Goal: Task Accomplishment & Management: Manage account settings

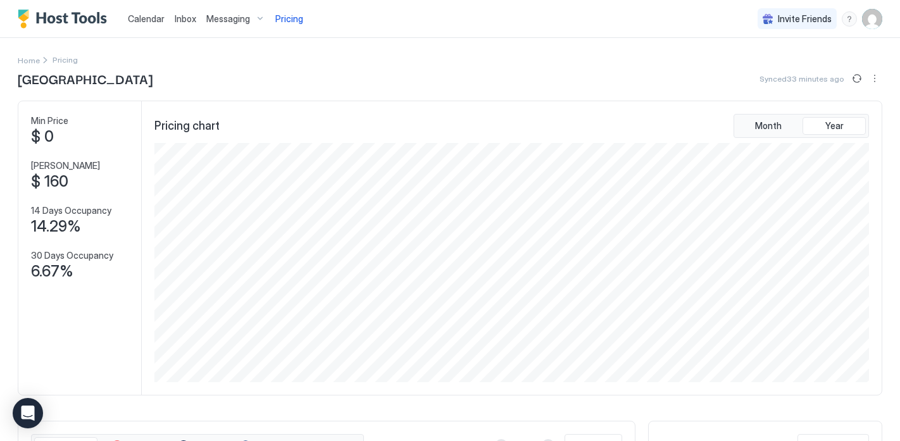
click at [869, 20] on img "User profile" at bounding box center [872, 19] width 20 height 20
click at [801, 70] on div "Settings" at bounding box center [801, 71] width 161 height 22
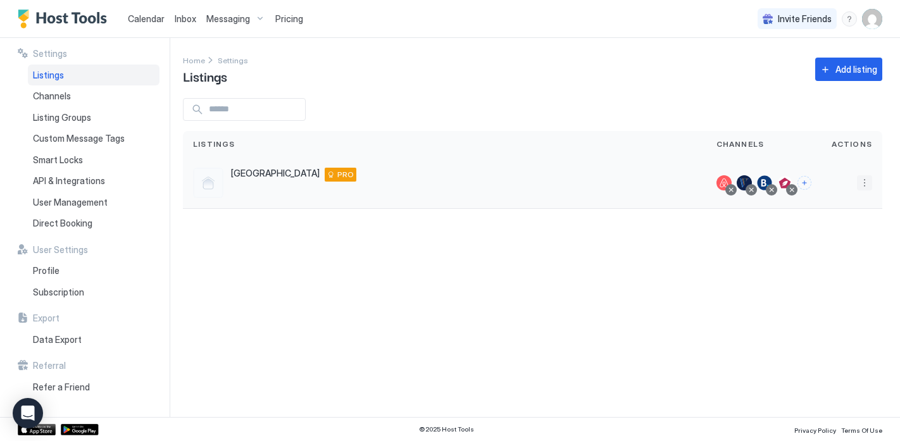
click at [863, 178] on button "More options" at bounding box center [864, 182] width 15 height 15
click at [69, 118] on div at bounding box center [450, 220] width 900 height 441
click at [71, 119] on span "Listing Groups" at bounding box center [62, 117] width 58 height 11
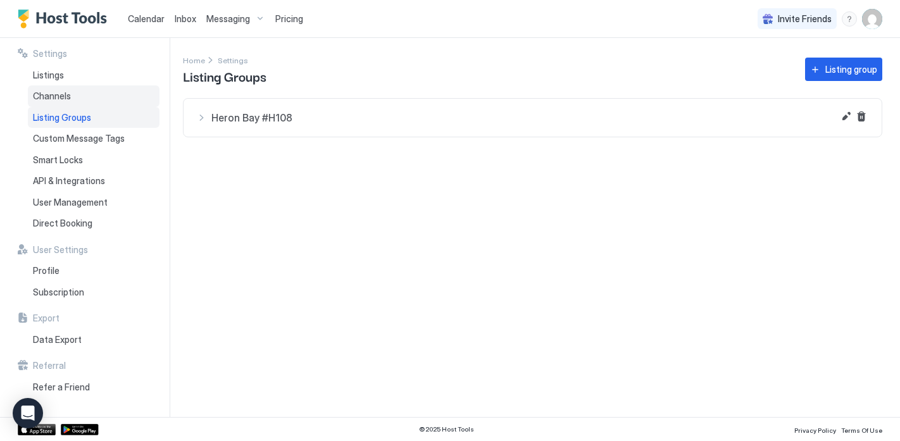
click at [69, 103] on div "Channels" at bounding box center [94, 96] width 132 height 22
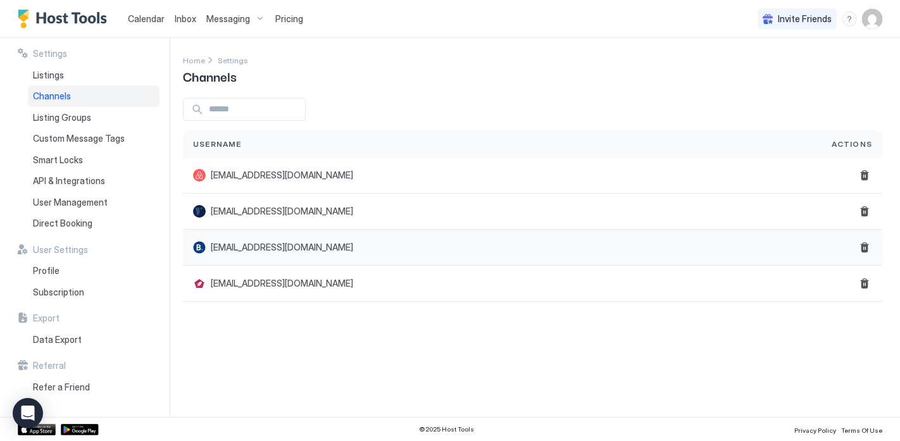
click at [415, 254] on div "[EMAIL_ADDRESS][DOMAIN_NAME]" at bounding box center [502, 248] width 639 height 36
click at [403, 248] on div "[EMAIL_ADDRESS][DOMAIN_NAME]" at bounding box center [502, 247] width 618 height 13
click at [198, 245] on div at bounding box center [199, 247] width 13 height 13
click at [83, 198] on span "User Management" at bounding box center [70, 202] width 75 height 11
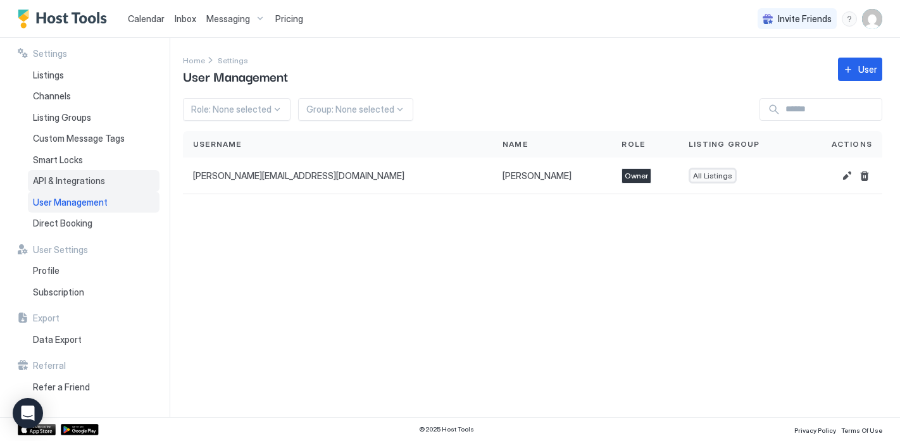
click at [87, 184] on span "API & Integrations" at bounding box center [69, 180] width 72 height 11
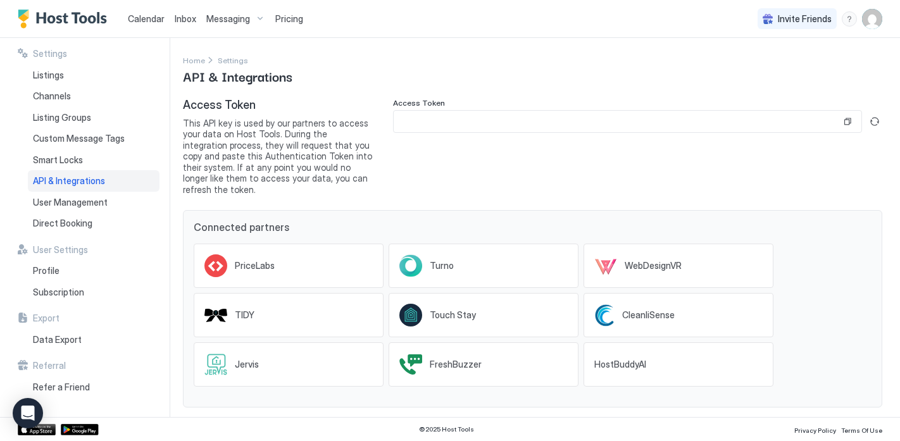
click at [146, 18] on span "Calendar" at bounding box center [146, 18] width 37 height 11
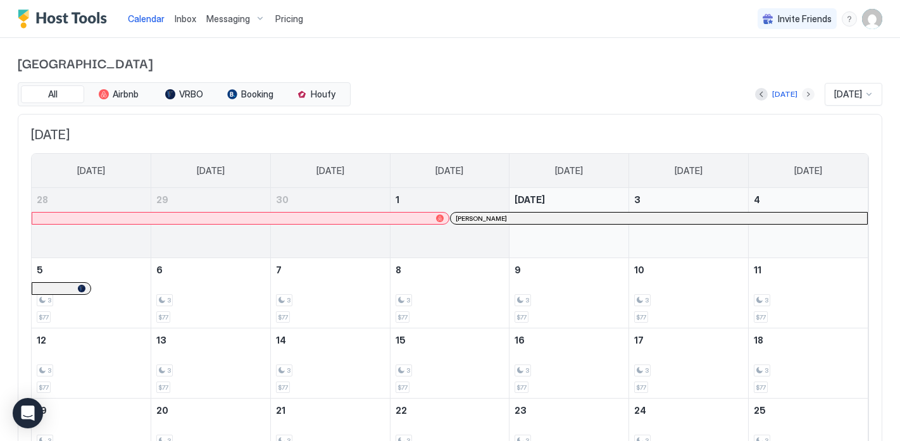
click at [802, 91] on button "Next month" at bounding box center [808, 94] width 13 height 13
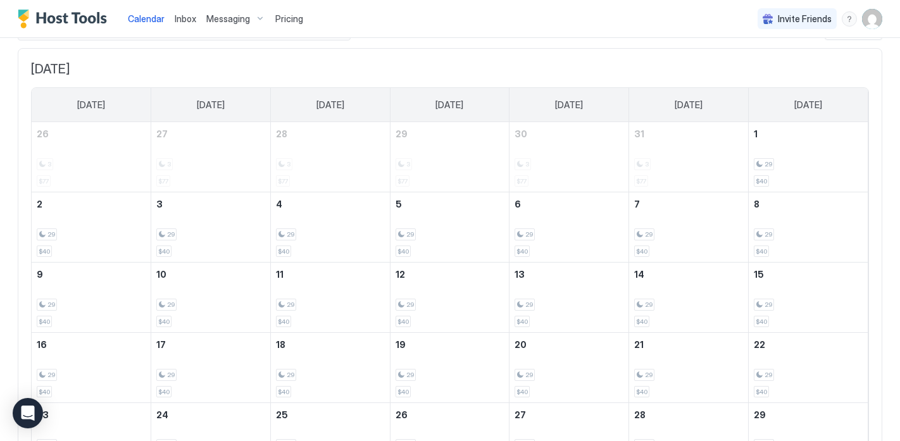
scroll to position [27, 0]
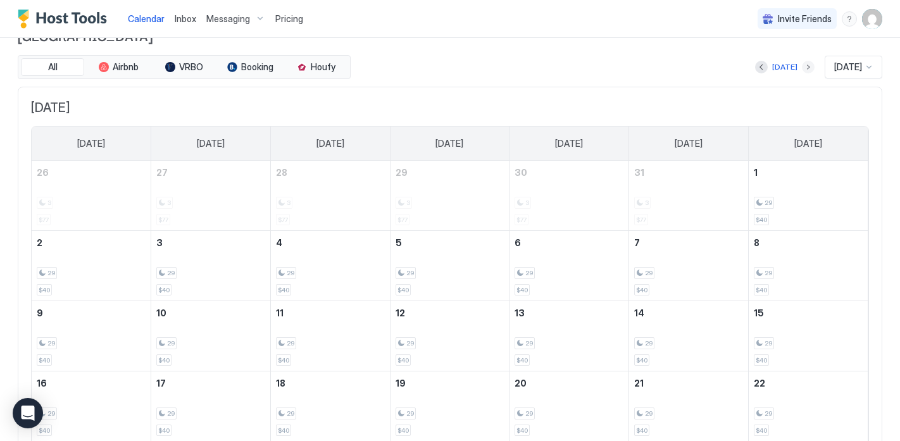
click at [802, 63] on button "Next month" at bounding box center [808, 67] width 13 height 13
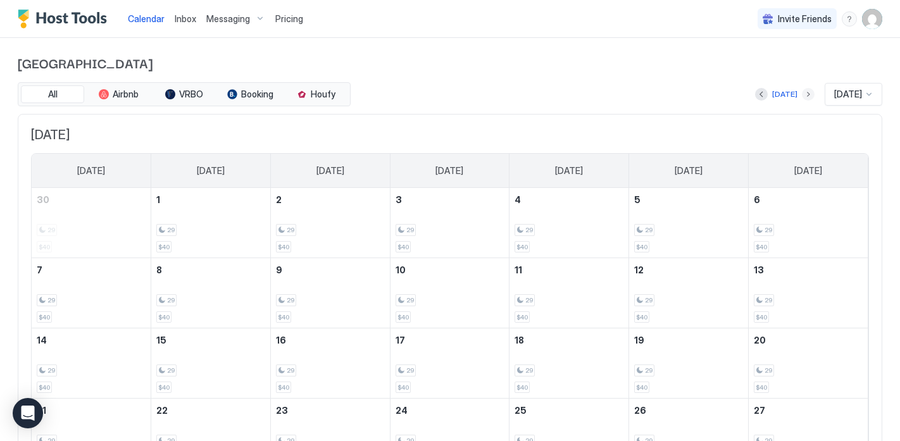
click at [802, 90] on button "Next month" at bounding box center [808, 94] width 13 height 13
click at [757, 93] on button "Previous month" at bounding box center [761, 94] width 13 height 13
click at [756, 101] on div "[DATE]" at bounding box center [785, 94] width 60 height 15
click at [756, 97] on button "Previous month" at bounding box center [761, 94] width 13 height 13
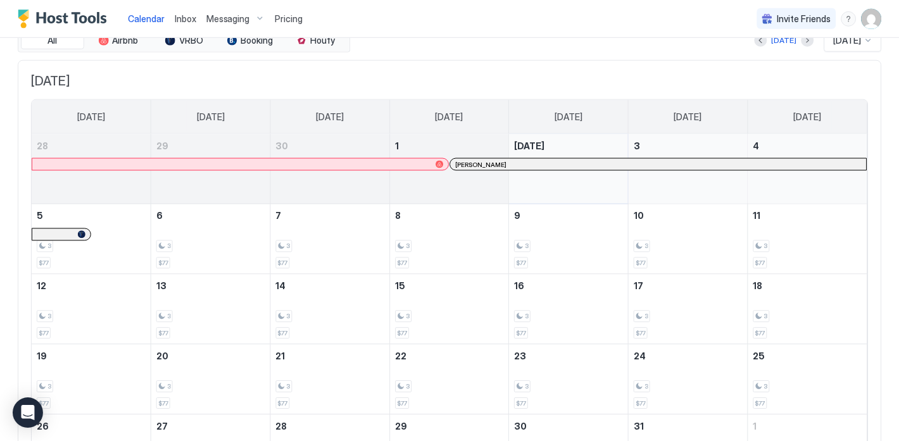
scroll to position [35, 0]
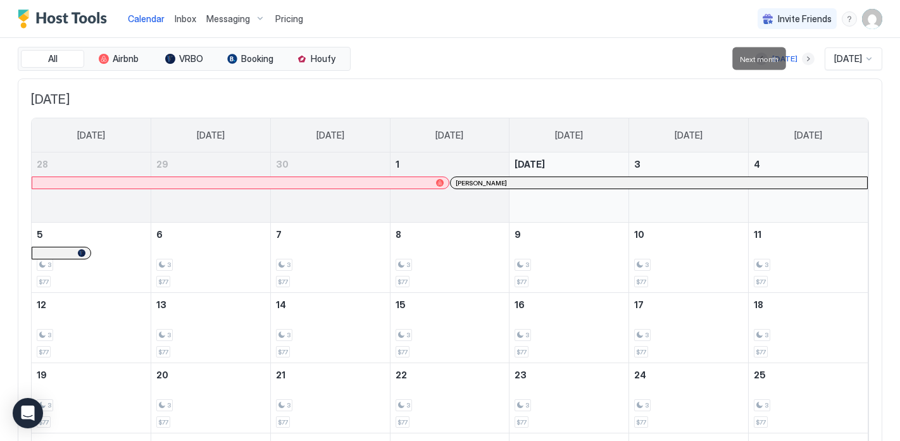
click at [802, 60] on button "Next month" at bounding box center [808, 59] width 13 height 13
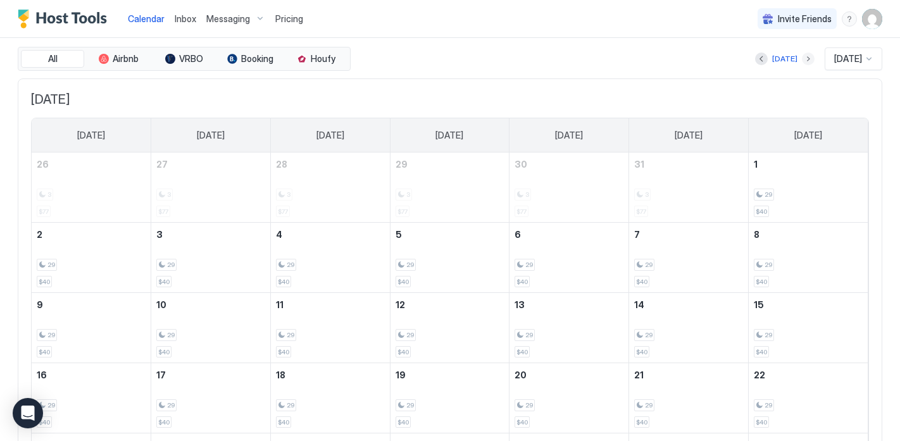
click at [802, 58] on button "Next month" at bounding box center [808, 59] width 13 height 13
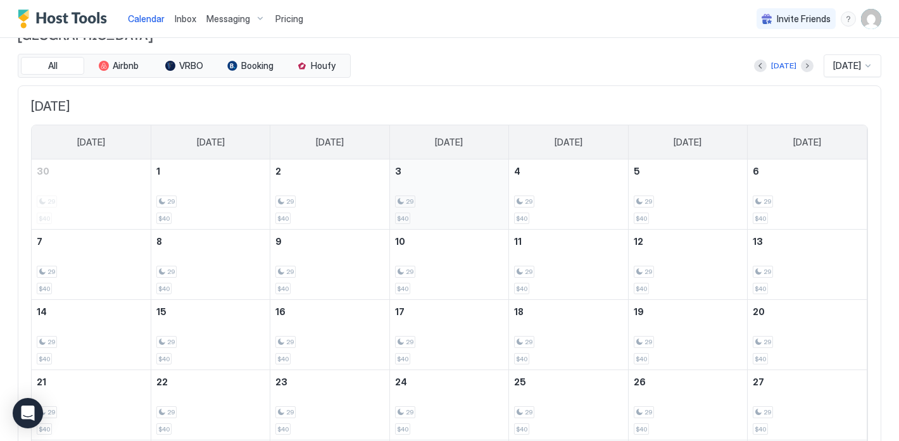
scroll to position [34, 0]
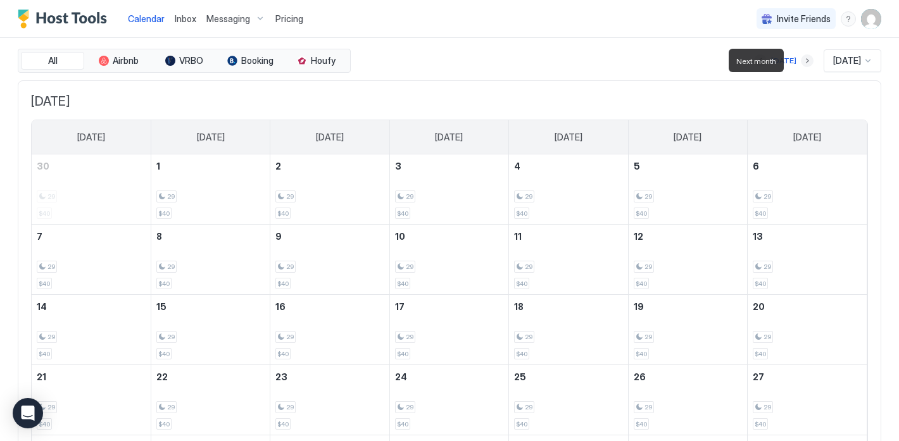
click at [801, 61] on button "Next month" at bounding box center [807, 60] width 13 height 13
click at [801, 63] on button "Next month" at bounding box center [807, 60] width 13 height 13
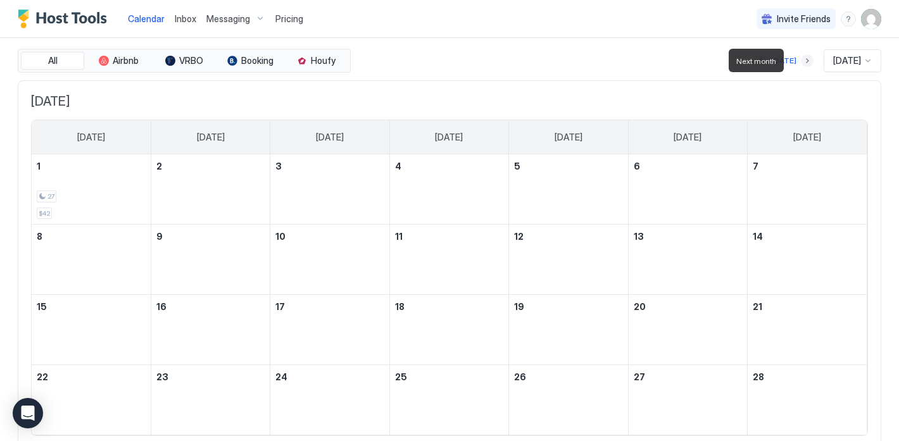
click at [801, 63] on button "Next month" at bounding box center [807, 60] width 13 height 13
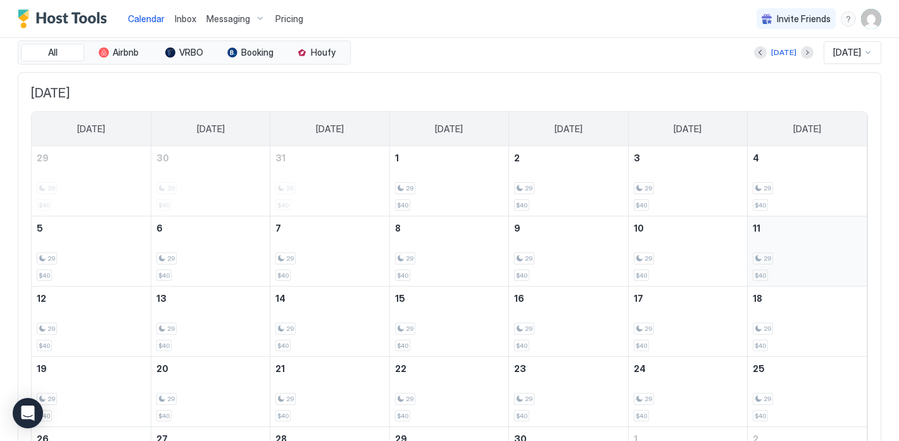
scroll to position [49, 0]
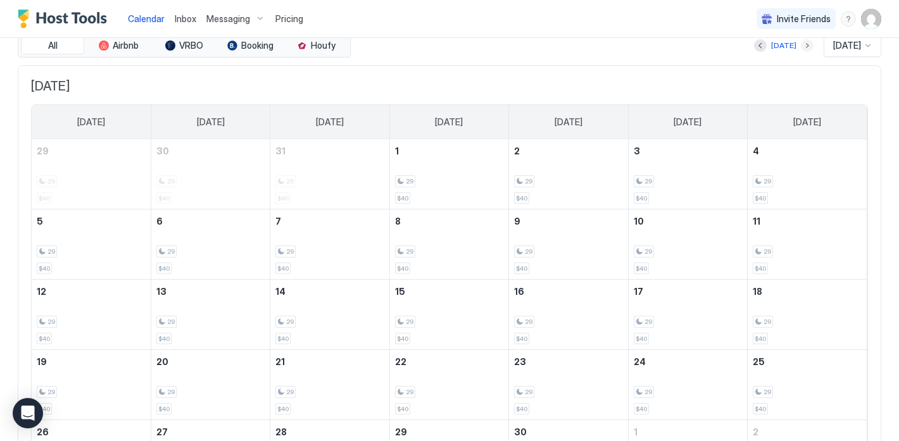
click at [801, 47] on button "Next month" at bounding box center [807, 45] width 13 height 13
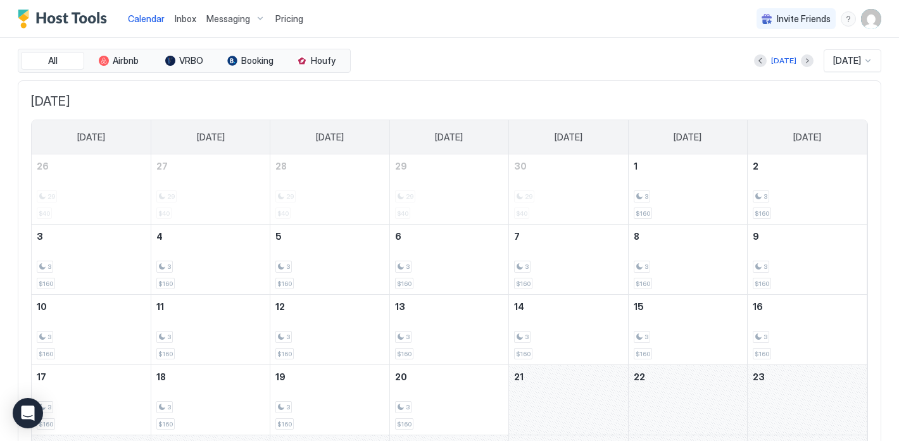
scroll to position [33, 0]
click at [754, 60] on button "Previous month" at bounding box center [760, 61] width 13 height 13
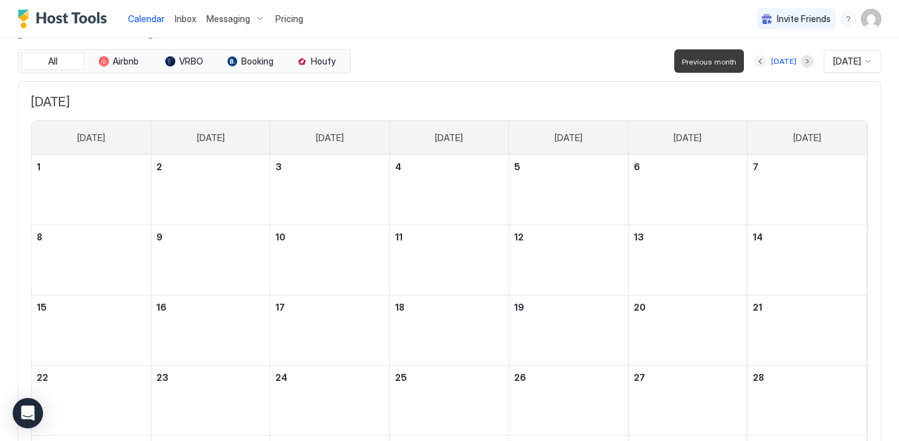
click at [754, 60] on button "Previous month" at bounding box center [760, 61] width 13 height 13
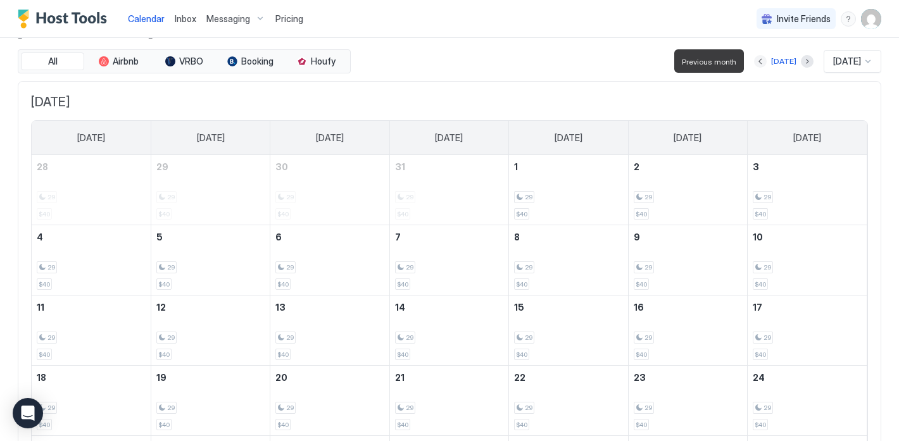
click at [754, 60] on button "Previous month" at bounding box center [760, 61] width 13 height 13
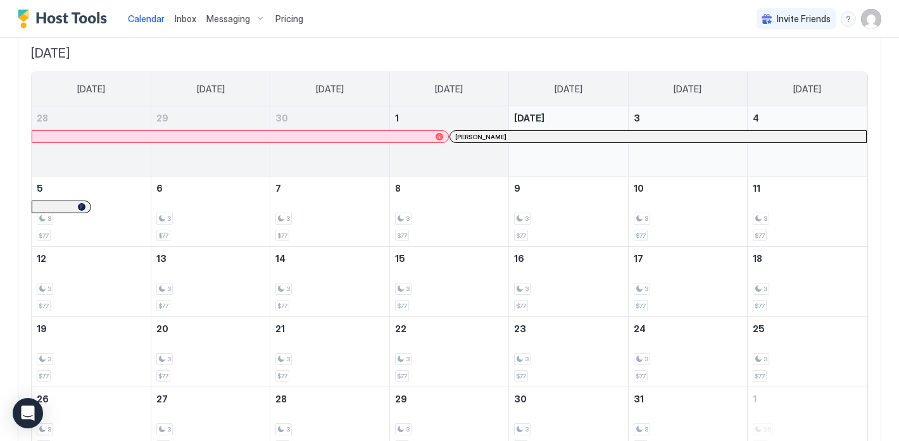
scroll to position [0, 0]
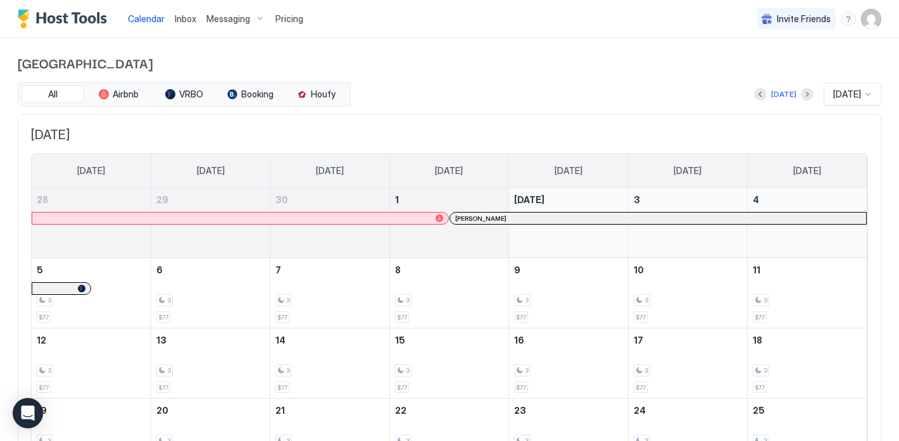
click at [182, 20] on span "Inbox" at bounding box center [186, 18] width 22 height 11
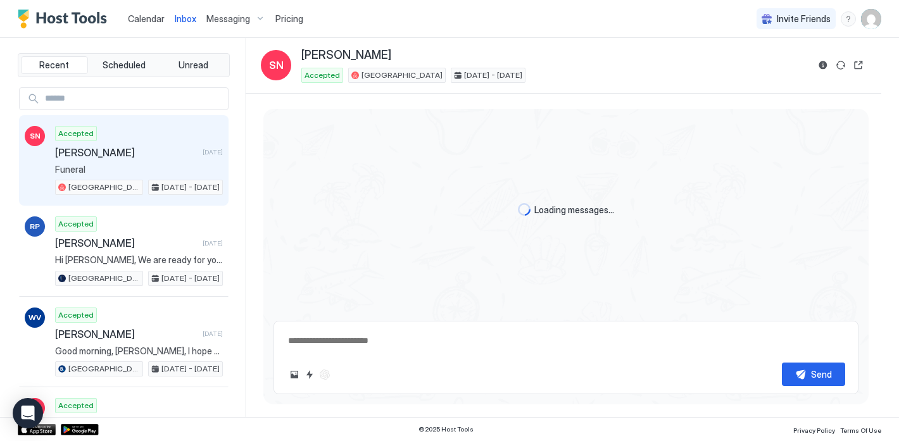
scroll to position [1962, 0]
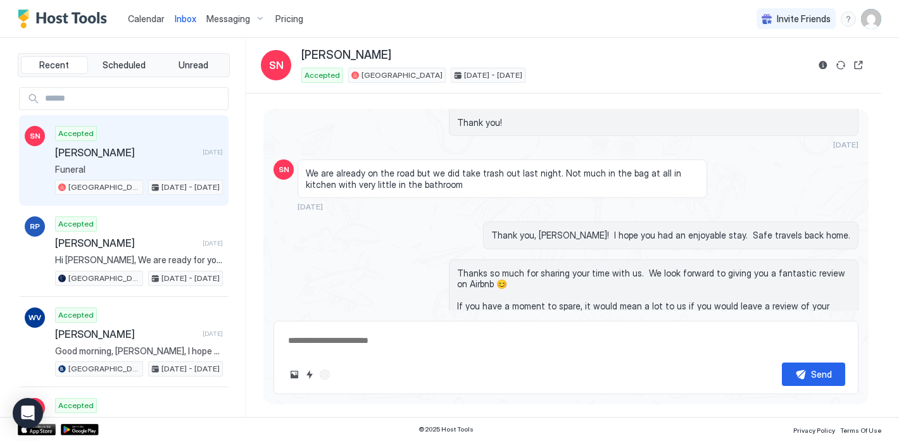
click at [222, 15] on span "Messaging" at bounding box center [228, 18] width 44 height 11
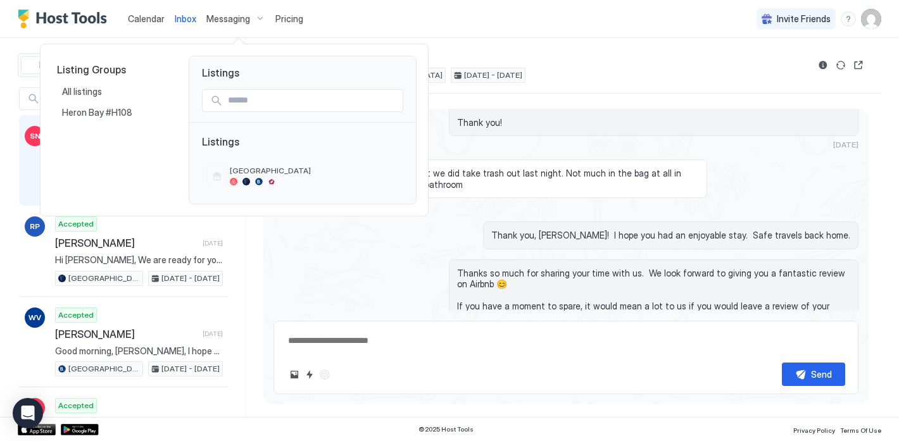
click at [291, 16] on div at bounding box center [449, 220] width 899 height 441
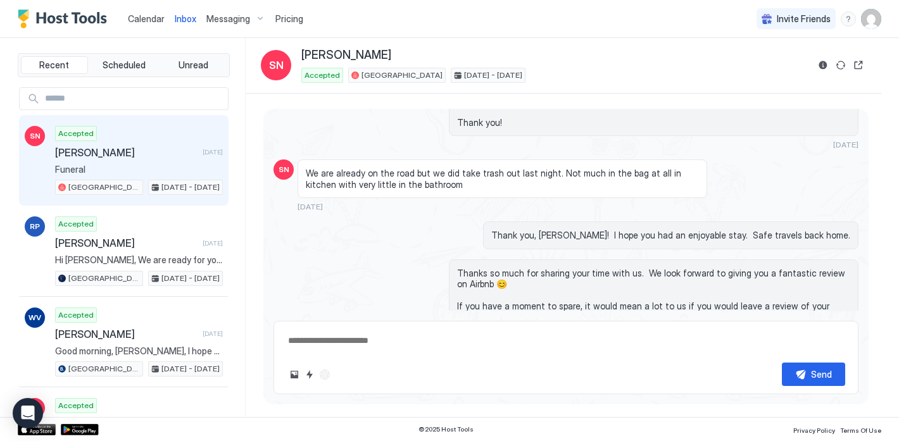
click at [291, 18] on span "Pricing" at bounding box center [289, 18] width 28 height 11
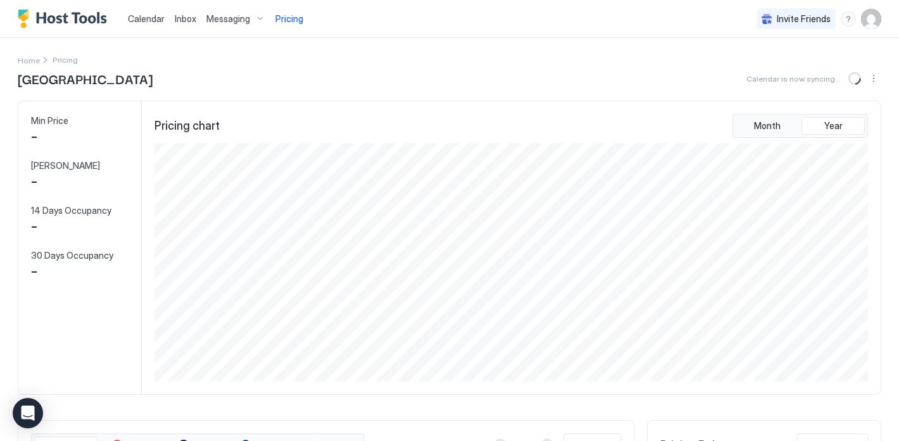
scroll to position [239, 716]
click at [232, 19] on span "Messaging" at bounding box center [228, 18] width 44 height 11
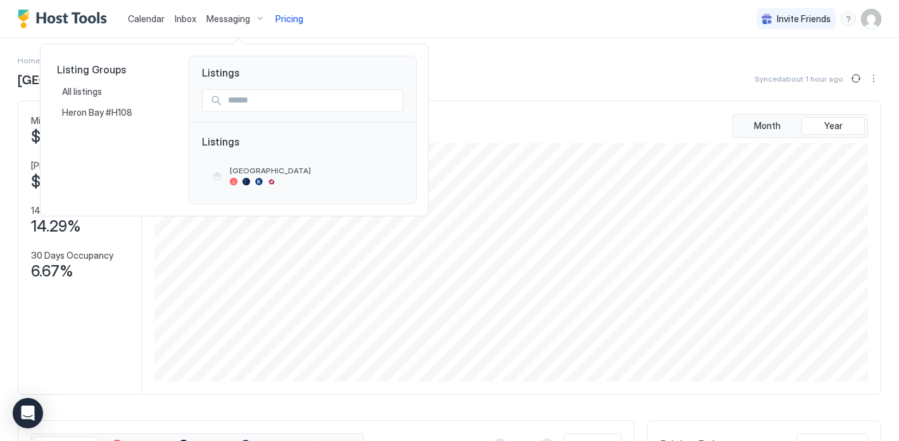
click at [285, 22] on div at bounding box center [449, 220] width 899 height 441
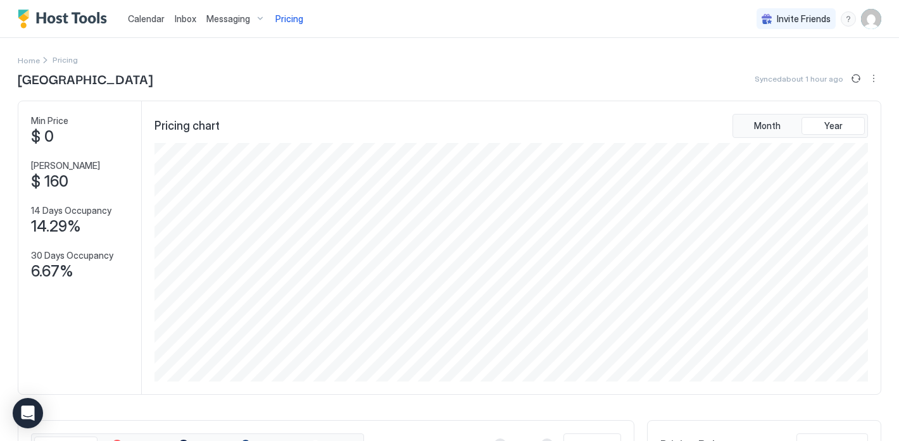
click at [868, 22] on img "User profile" at bounding box center [871, 19] width 20 height 20
click at [789, 72] on div "Settings" at bounding box center [800, 71] width 161 height 22
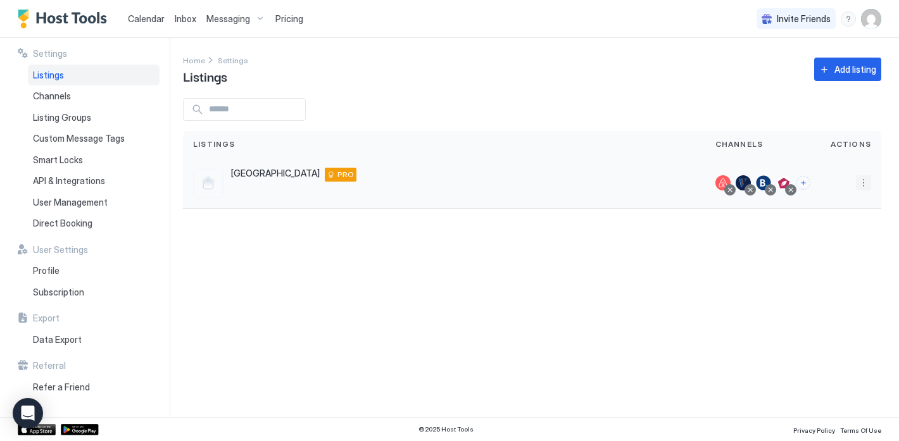
click at [867, 185] on button "More options" at bounding box center [863, 182] width 15 height 15
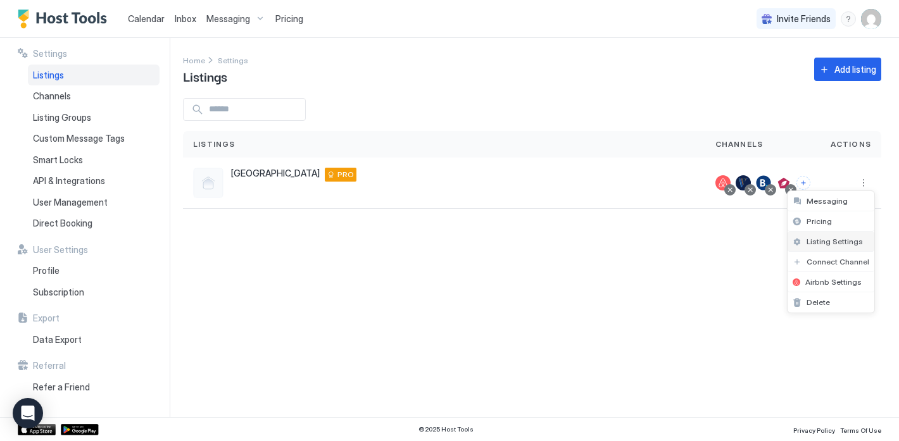
click at [825, 241] on span "Listing Settings" at bounding box center [834, 241] width 56 height 9
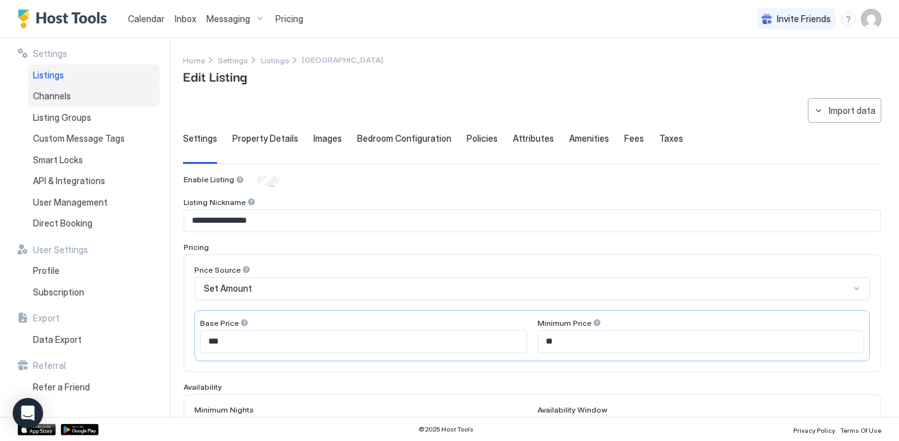
click at [78, 94] on div "Channels" at bounding box center [94, 96] width 132 height 22
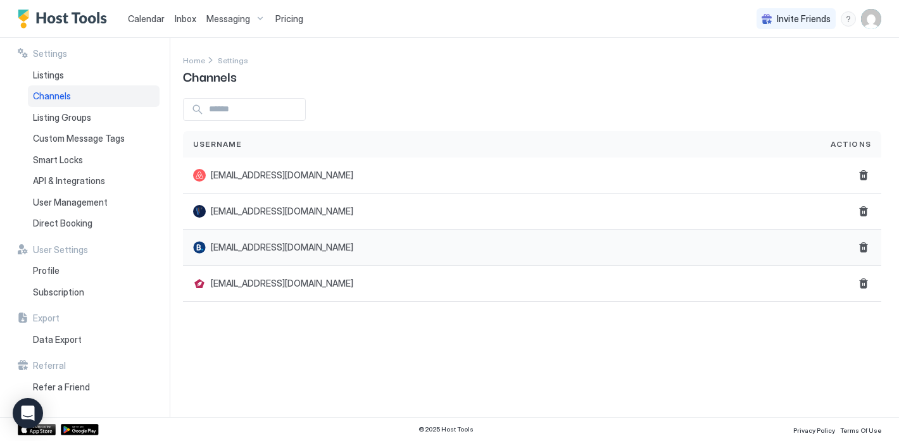
click at [637, 230] on div "[EMAIL_ADDRESS][DOMAIN_NAME]" at bounding box center [501, 248] width 637 height 36
click at [639, 220] on div "[EMAIL_ADDRESS][DOMAIN_NAME]" at bounding box center [501, 212] width 637 height 36
click at [610, 252] on div "[EMAIL_ADDRESS][DOMAIN_NAME]" at bounding box center [501, 247] width 617 height 13
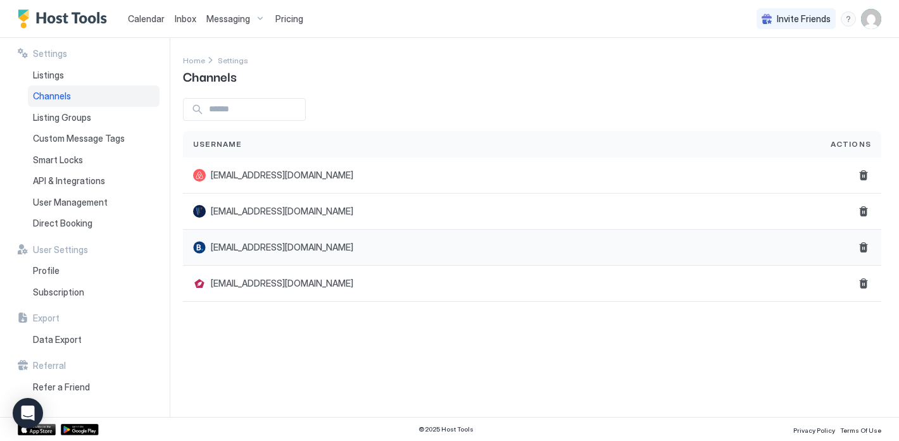
click at [201, 249] on div at bounding box center [199, 247] width 13 height 13
click at [234, 249] on span "[EMAIL_ADDRESS][DOMAIN_NAME]" at bounding box center [282, 247] width 142 height 11
click at [82, 199] on span "User Management" at bounding box center [70, 202] width 75 height 11
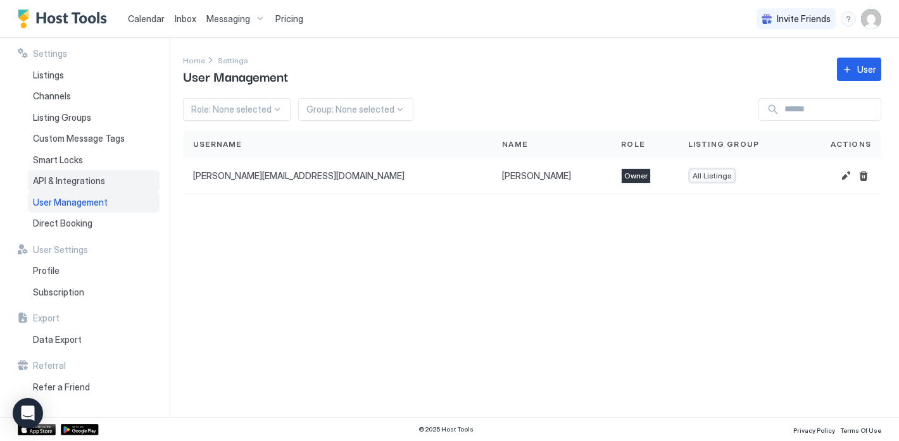
click at [84, 184] on span "API & Integrations" at bounding box center [69, 180] width 72 height 11
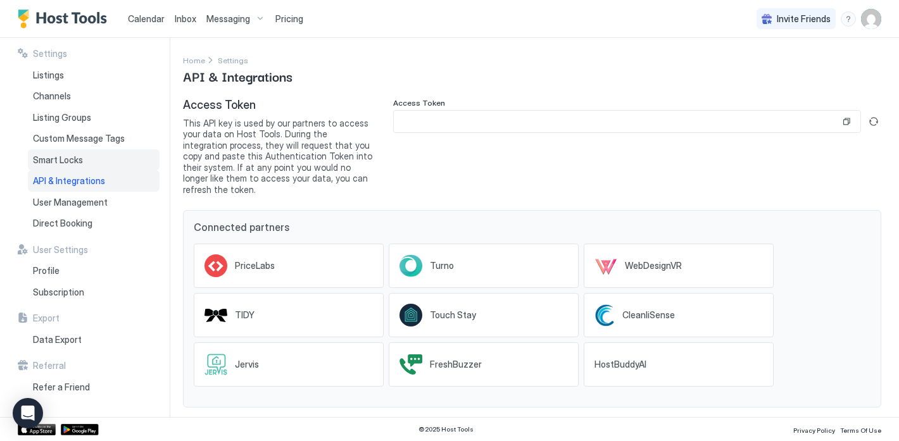
click at [89, 167] on div "Smart Locks" at bounding box center [94, 160] width 132 height 22
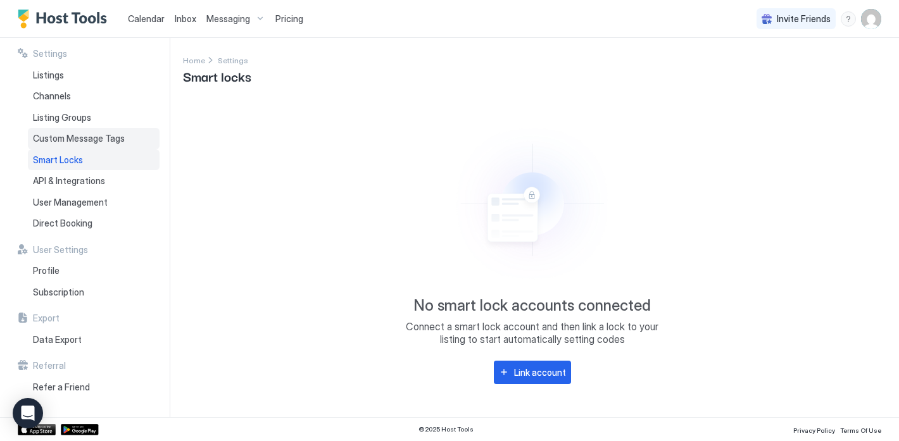
click at [96, 141] on span "Custom Message Tags" at bounding box center [79, 138] width 92 height 11
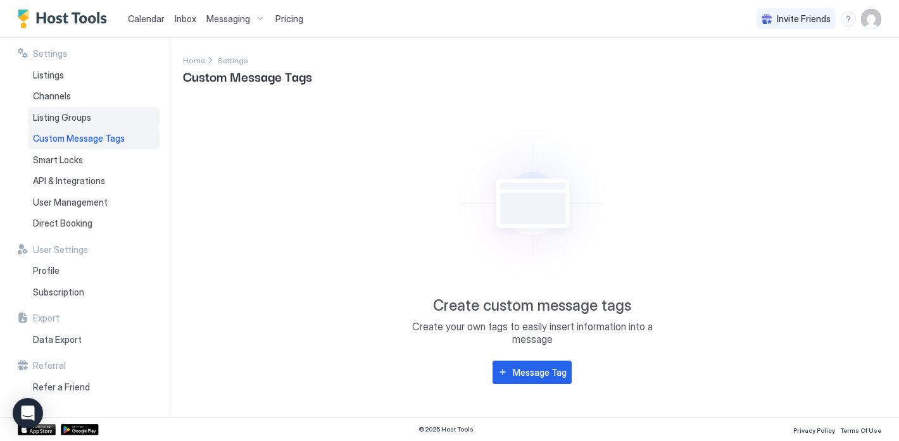
click at [99, 120] on div "Listing Groups" at bounding box center [94, 118] width 132 height 22
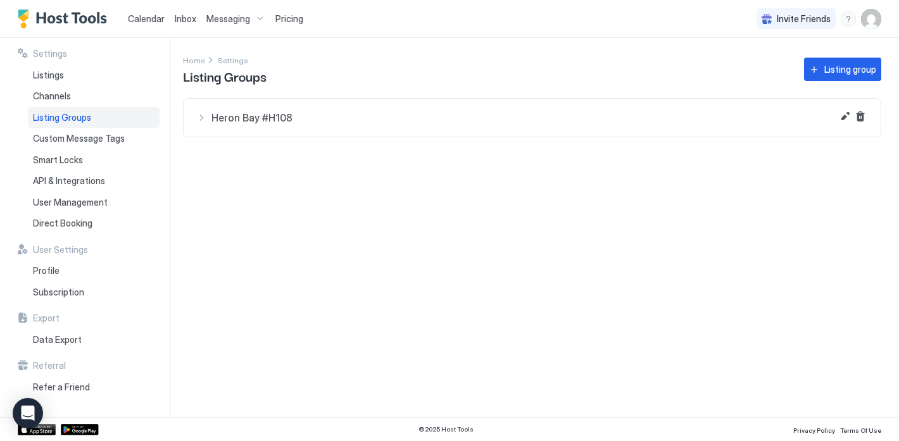
click at [224, 115] on span "Heron Bay #H108" at bounding box center [539, 117] width 656 height 13
click at [282, 168] on div at bounding box center [280, 166] width 10 height 10
click at [354, 165] on div at bounding box center [551, 166] width 612 height 10
click at [231, 166] on div at bounding box center [222, 162] width 30 height 30
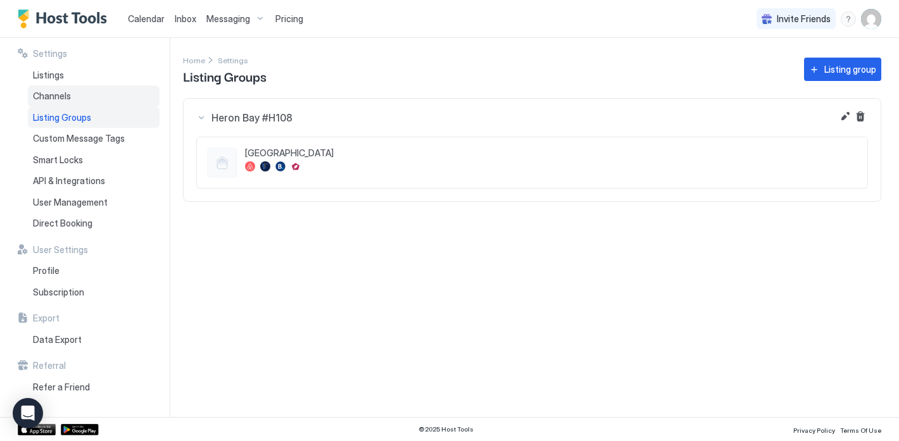
click at [60, 97] on span "Channels" at bounding box center [52, 96] width 38 height 11
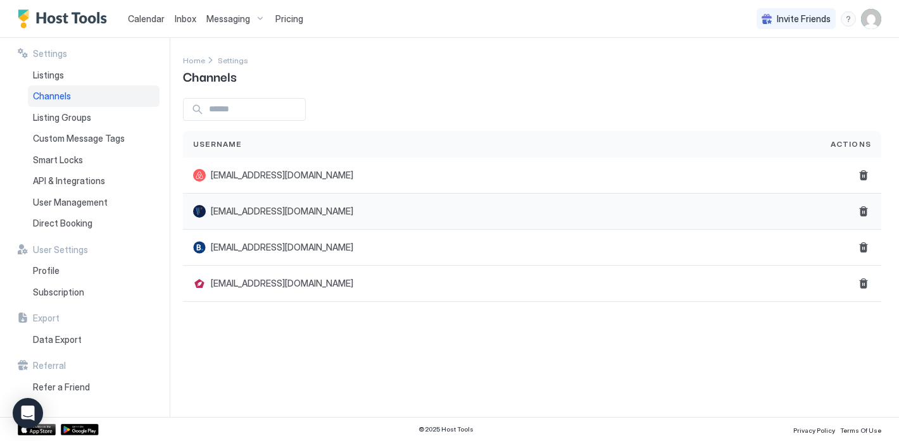
click at [206, 210] on div "[EMAIL_ADDRESS][DOMAIN_NAME]" at bounding box center [273, 211] width 160 height 13
click at [282, 215] on span "[EMAIL_ADDRESS][DOMAIN_NAME]" at bounding box center [282, 211] width 142 height 11
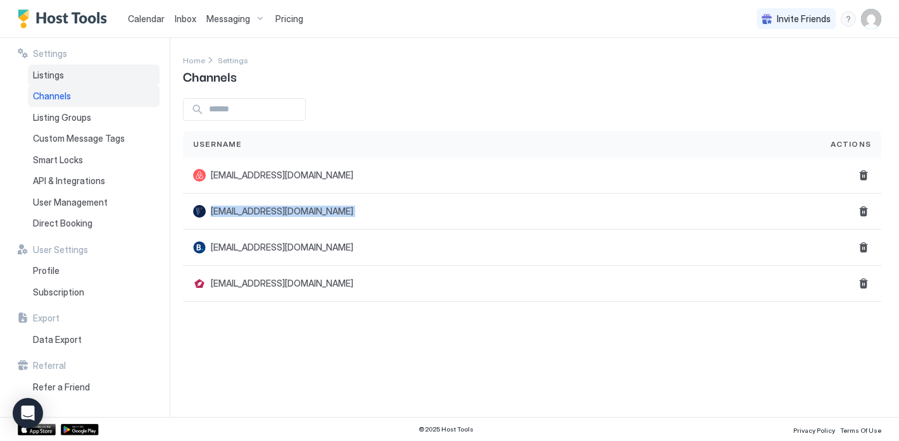
click at [77, 75] on div "Listings" at bounding box center [94, 76] width 132 height 22
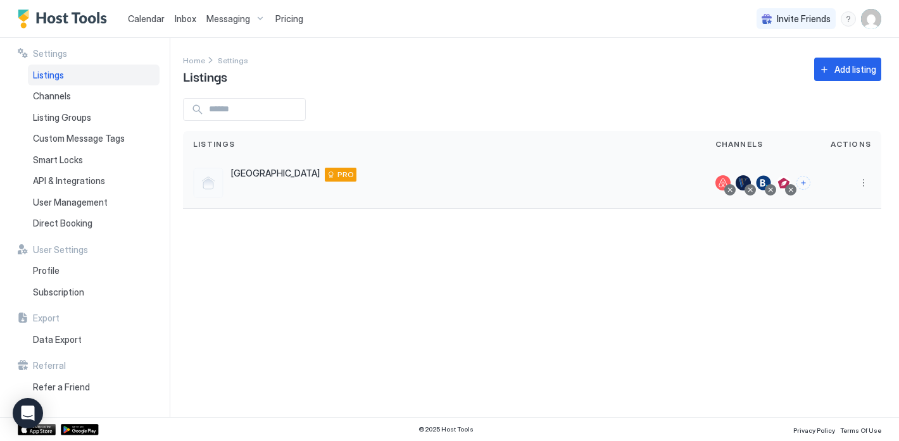
click at [763, 183] on div at bounding box center [763, 182] width 15 height 15
click at [867, 181] on button "More options" at bounding box center [863, 182] width 15 height 15
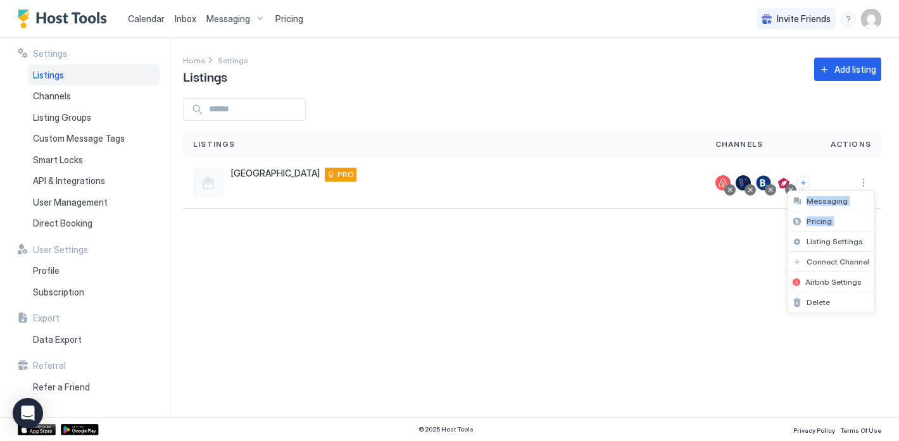
drag, startPoint x: 831, startPoint y: 236, endPoint x: 782, endPoint y: 251, distance: 50.3
click at [782, 249] on div "Messaging Pricing Listing Settings Connect Channel Airbnb Settings Delete" at bounding box center [449, 220] width 899 height 441
click at [827, 260] on span "Connect Channel" at bounding box center [837, 261] width 63 height 9
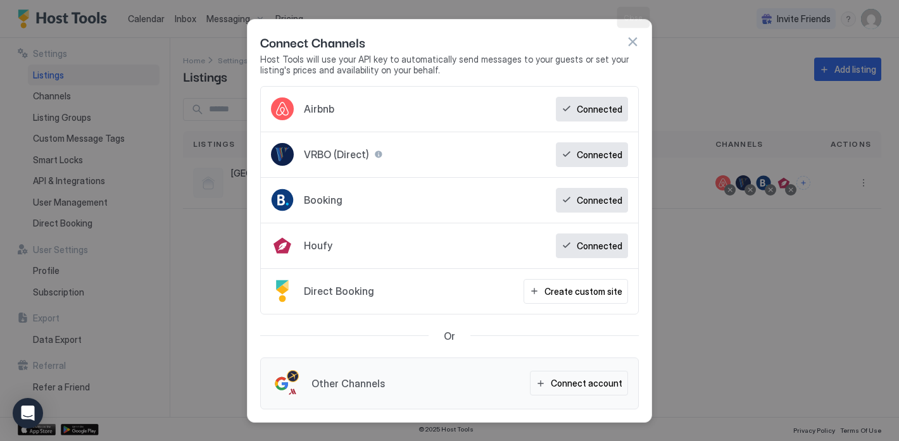
click at [628, 41] on button "button" at bounding box center [632, 41] width 13 height 13
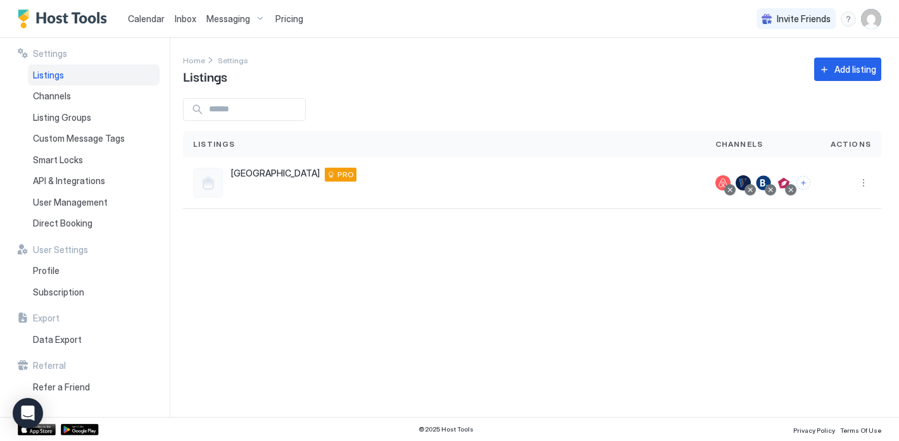
click at [284, 23] on span "Pricing" at bounding box center [289, 18] width 28 height 11
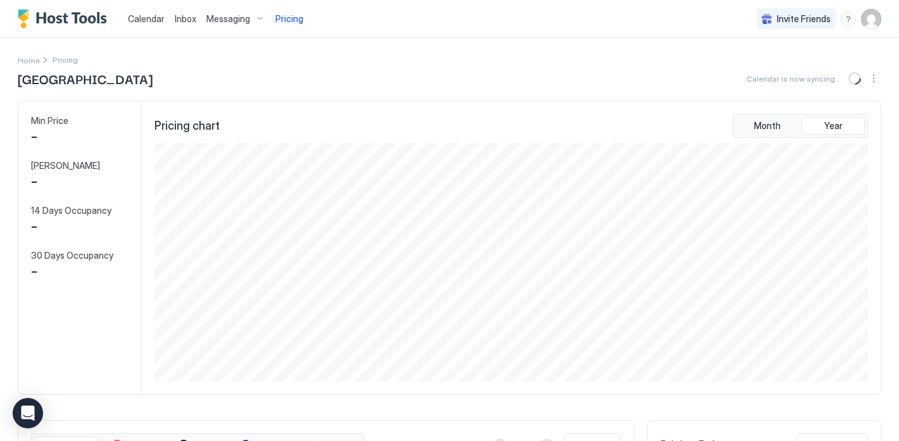
scroll to position [239, 716]
click at [244, 14] on span "Messaging" at bounding box center [228, 18] width 44 height 11
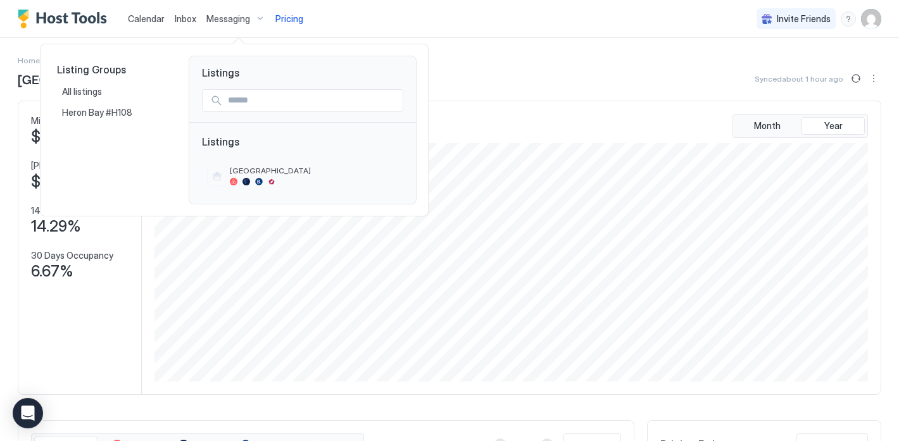
click at [194, 23] on div at bounding box center [449, 220] width 899 height 441
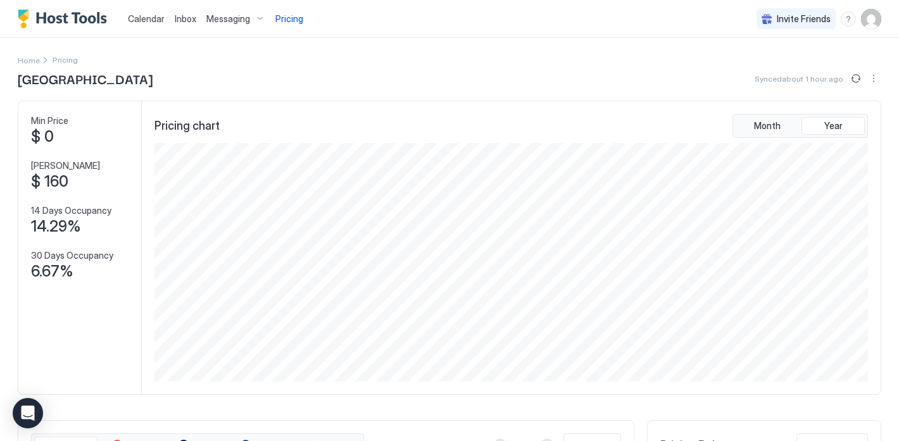
click at [187, 22] on span "Inbox" at bounding box center [186, 18] width 22 height 11
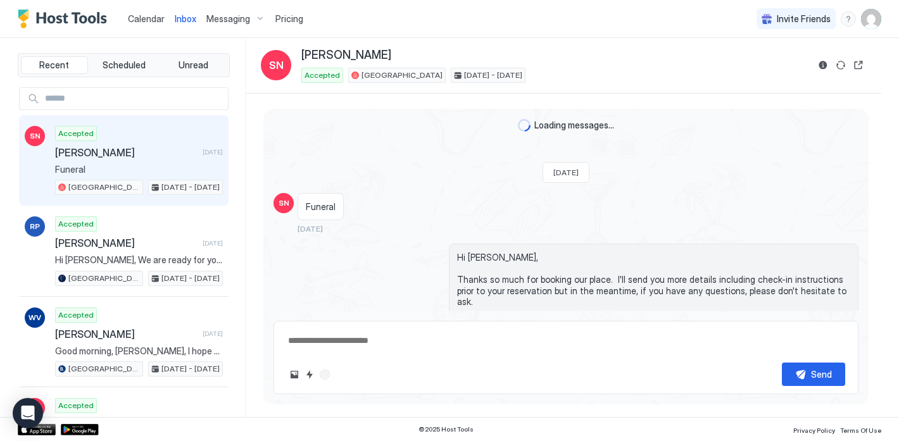
scroll to position [1962, 0]
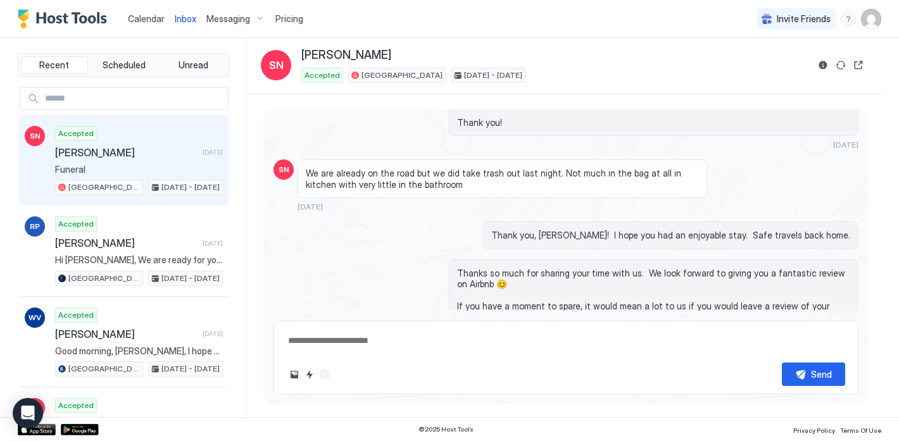
click at [134, 23] on span "Calendar" at bounding box center [146, 18] width 37 height 11
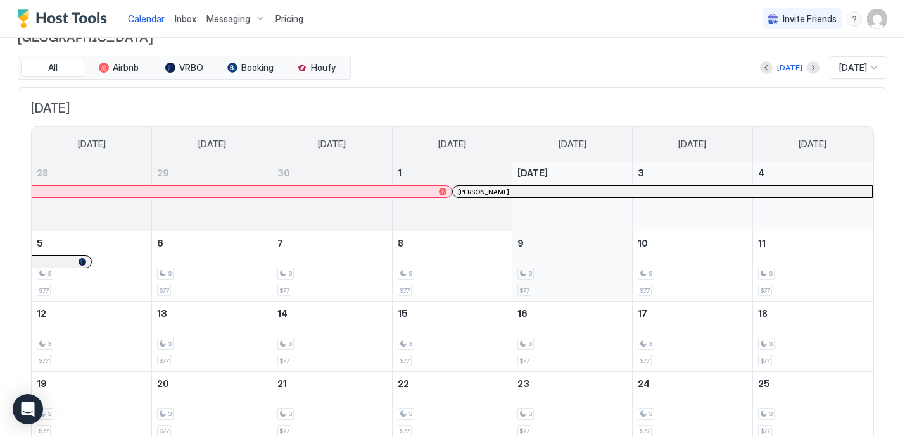
scroll to position [22, 0]
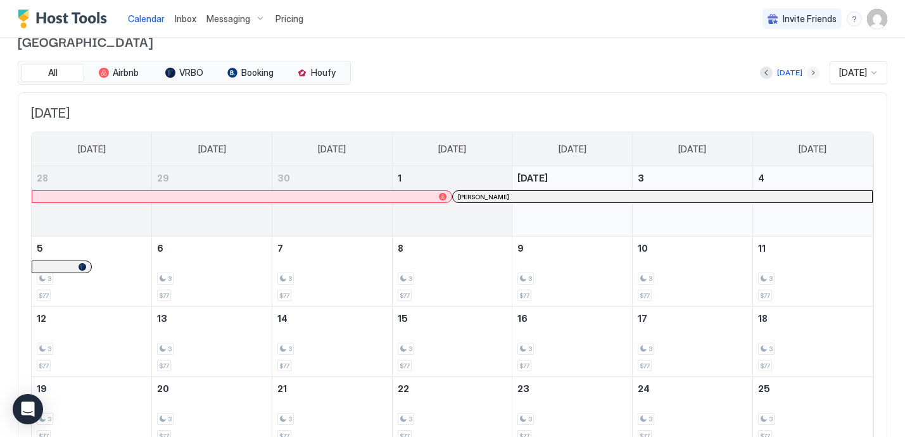
click at [806, 72] on button "Next month" at bounding box center [812, 72] width 13 height 13
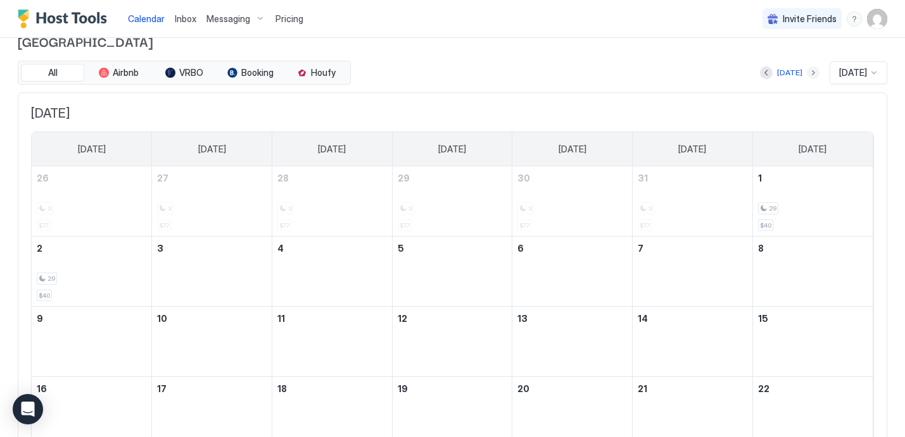
click at [806, 72] on button "Next month" at bounding box center [812, 72] width 13 height 13
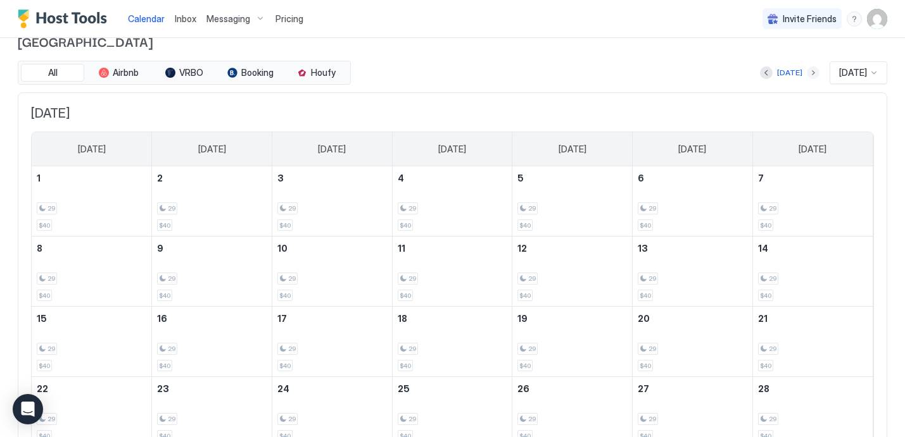
click at [806, 72] on button "Next month" at bounding box center [812, 72] width 13 height 13
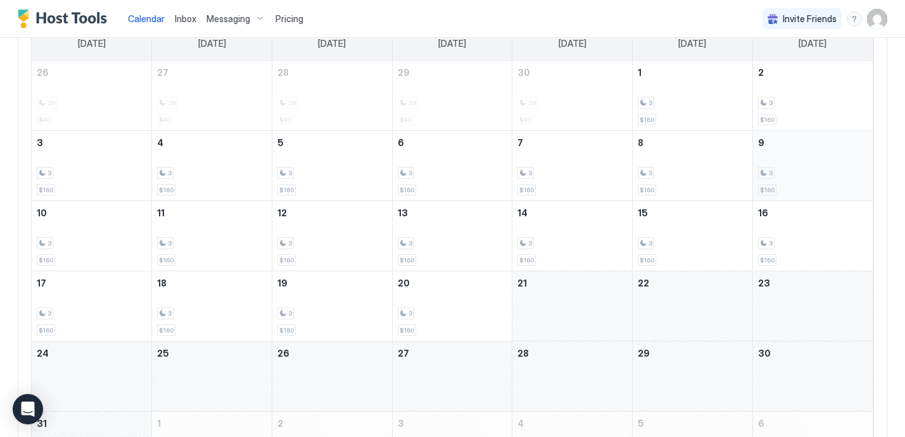
scroll to position [128, 0]
